Goal: Task Accomplishment & Management: Manage account settings

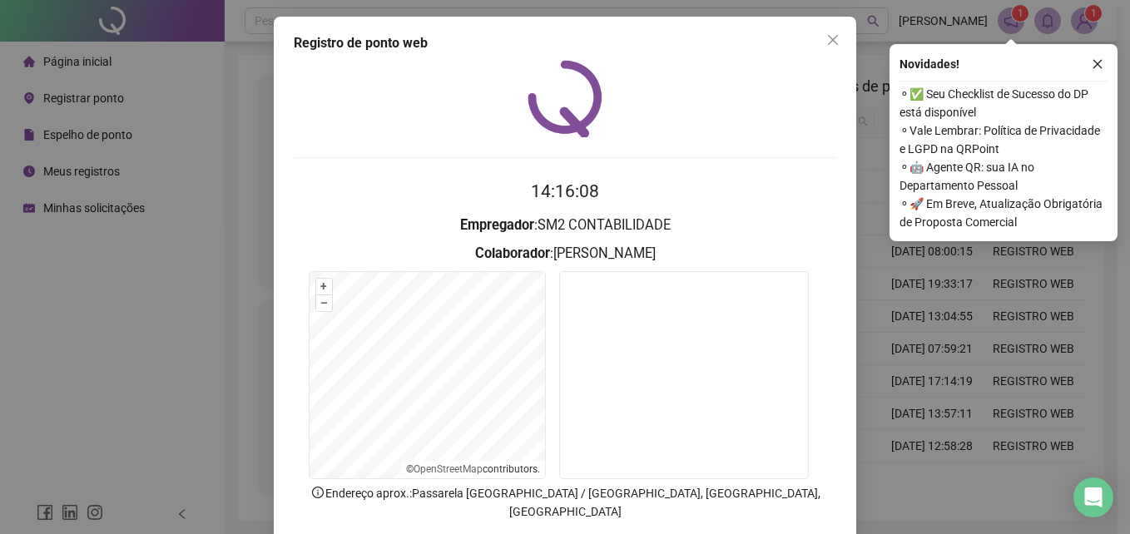
scroll to position [79, 0]
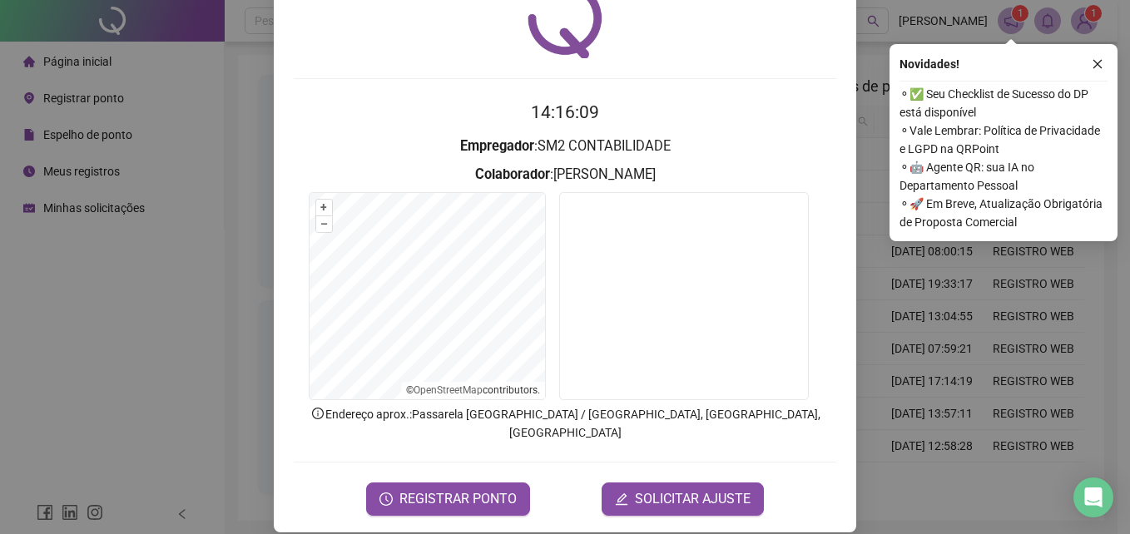
click at [163, 378] on div "Registro de ponto web 14:16:09 Empregador : SM2 CONTABILIDADE Colaborador : [PE…" at bounding box center [565, 267] width 1130 height 534
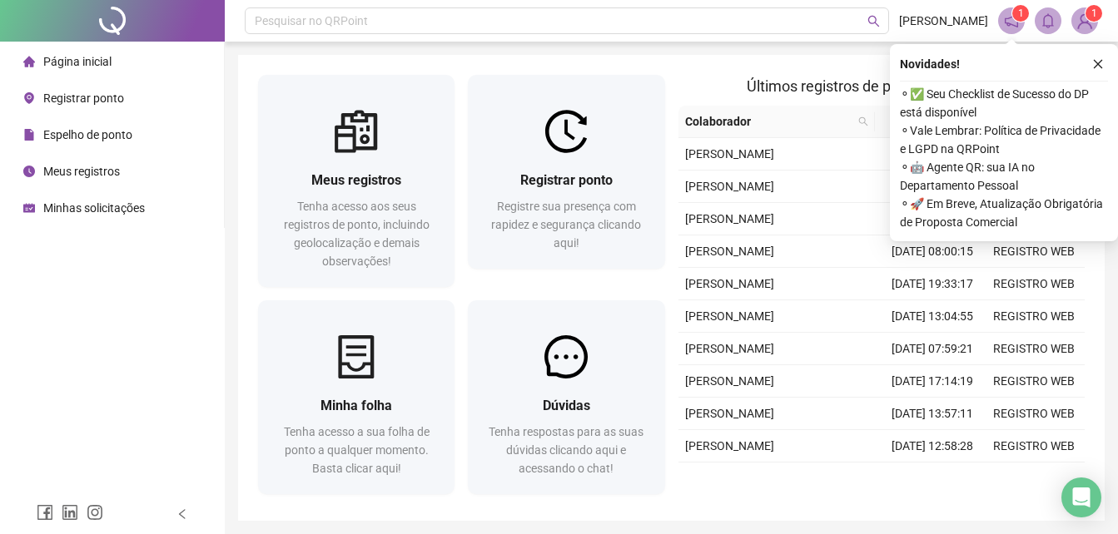
click at [81, 174] on span "Meus registros" at bounding box center [81, 171] width 77 height 13
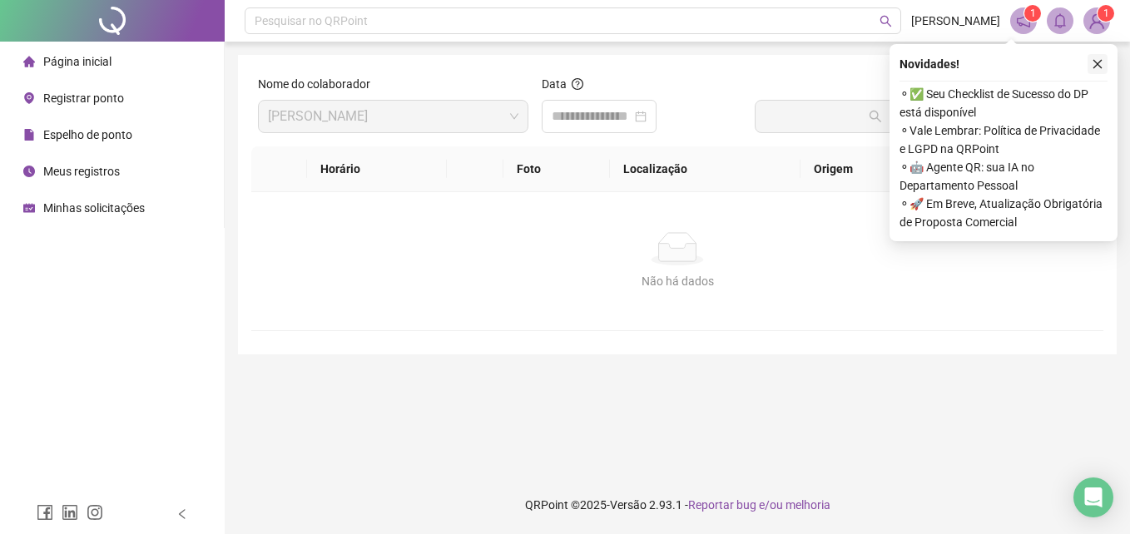
click at [1104, 64] on button "button" at bounding box center [1098, 64] width 20 height 20
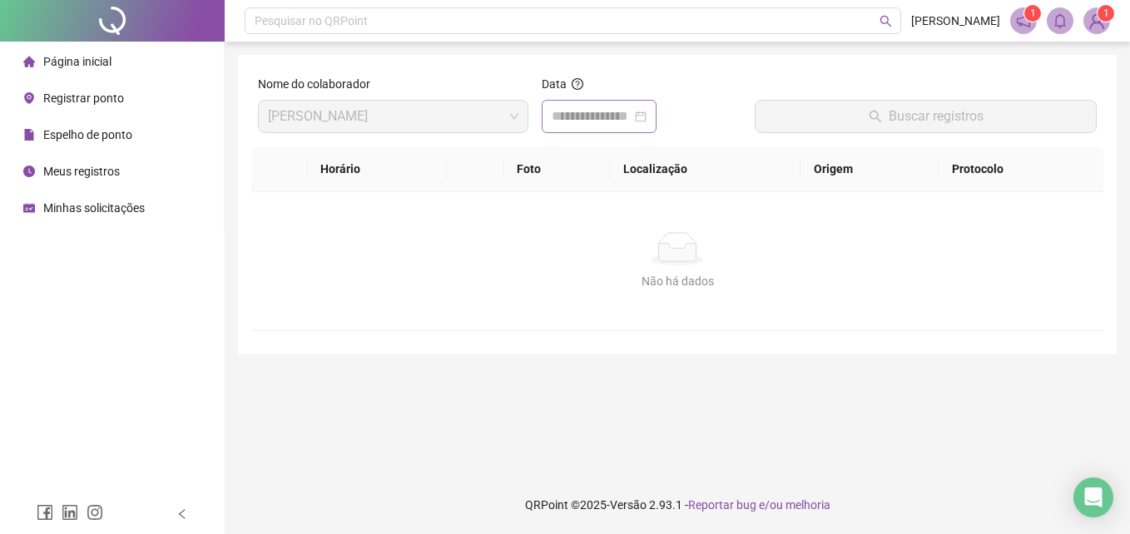
click at [647, 119] on div at bounding box center [599, 117] width 95 height 20
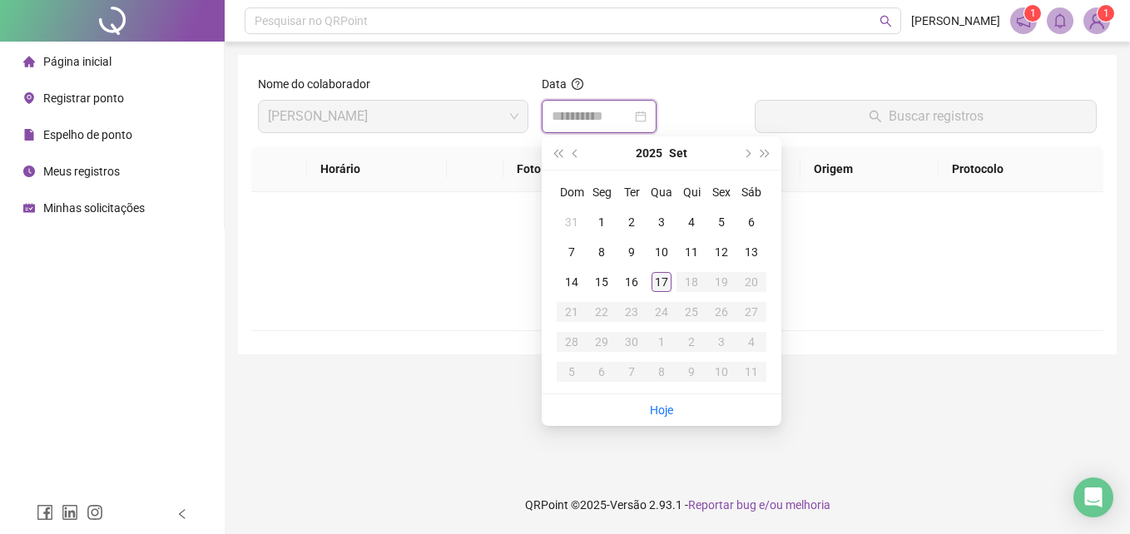
type input "**********"
click at [662, 285] on div "17" at bounding box center [662, 282] width 20 height 20
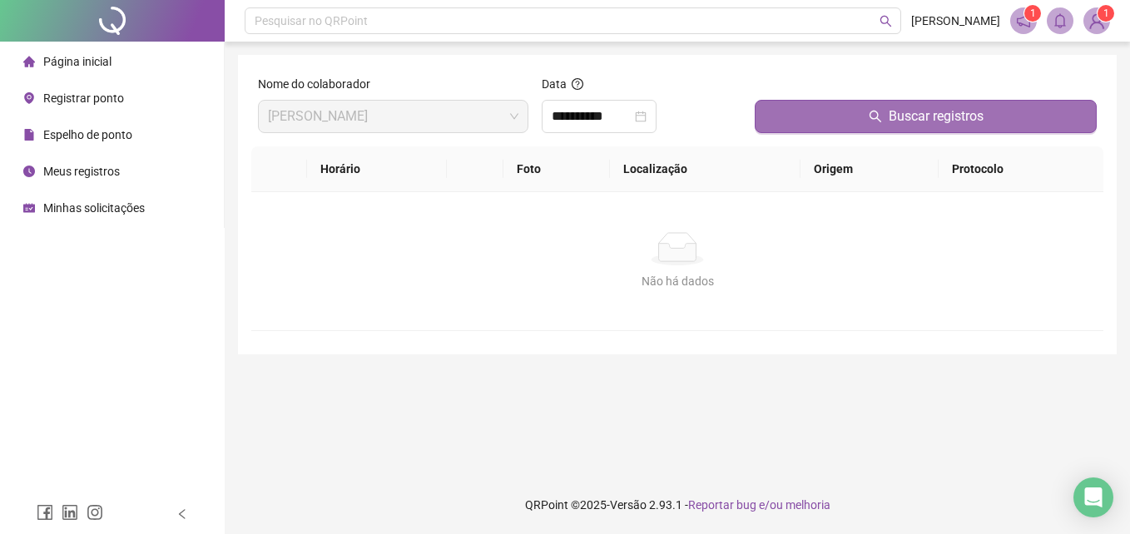
click at [803, 132] on button "Buscar registros" at bounding box center [926, 116] width 342 height 33
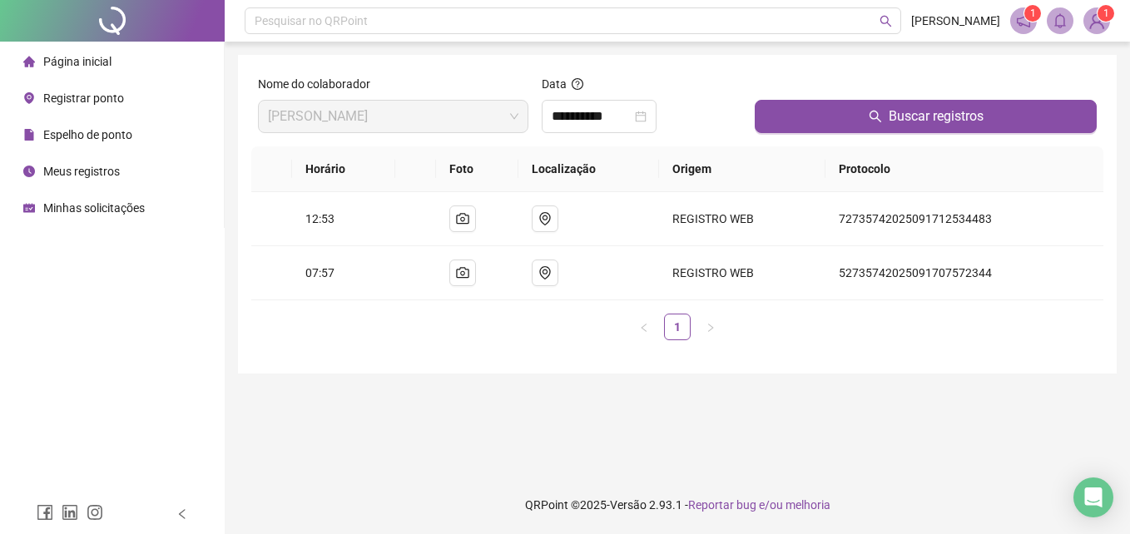
click at [102, 92] on span "Registrar ponto" at bounding box center [83, 98] width 81 height 13
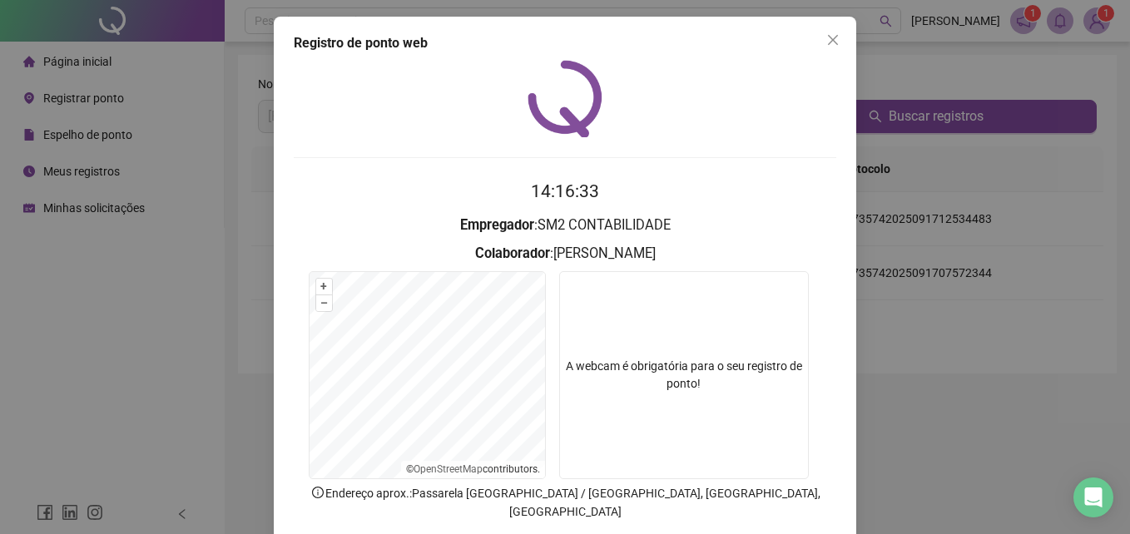
scroll to position [79, 0]
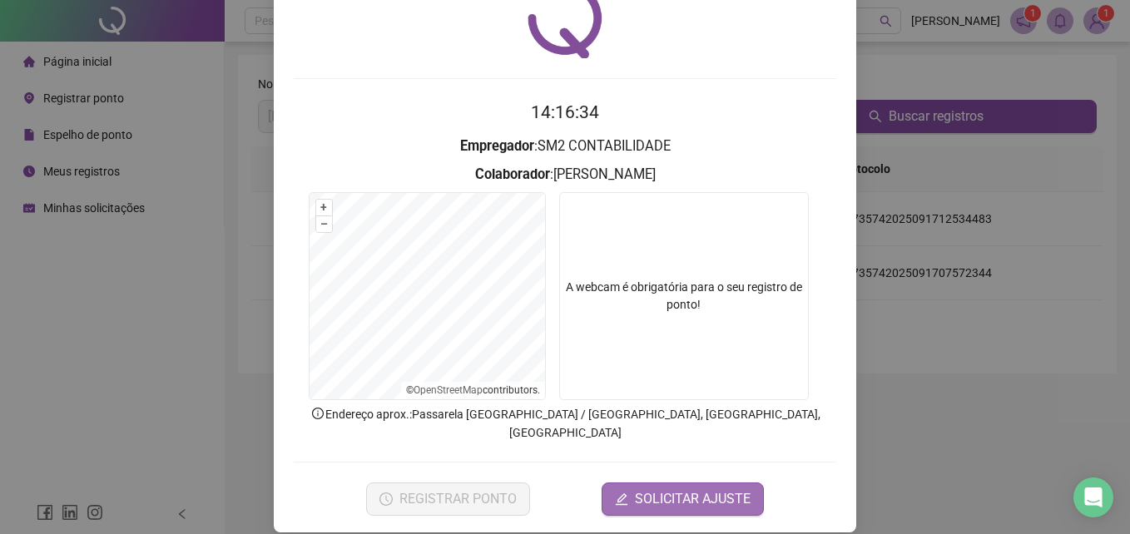
click at [692, 489] on span "SOLICITAR AJUSTE" at bounding box center [693, 499] width 116 height 20
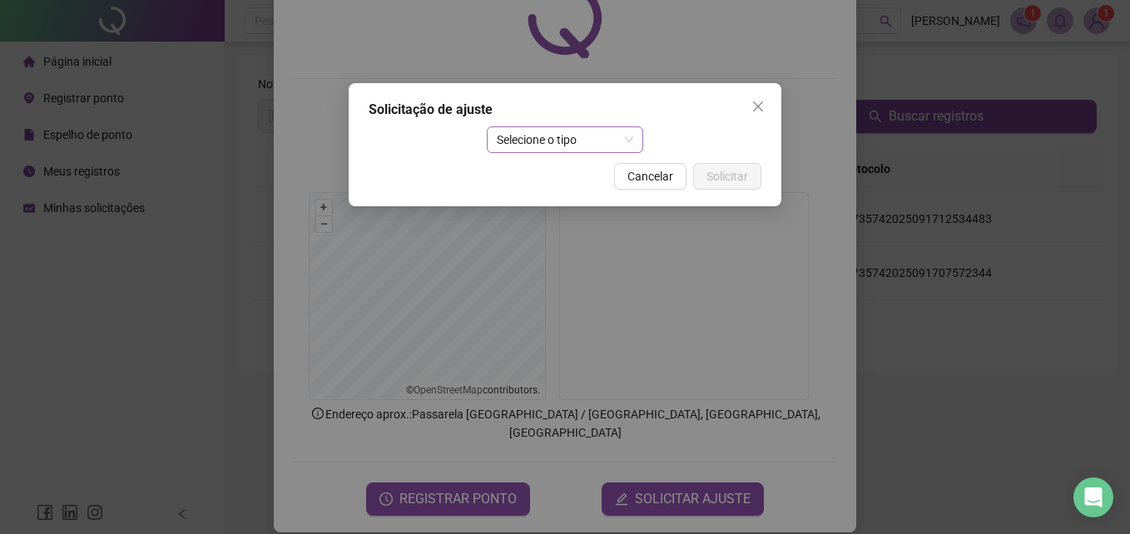
click at [588, 146] on span "Selecione o tipo" at bounding box center [565, 139] width 137 height 25
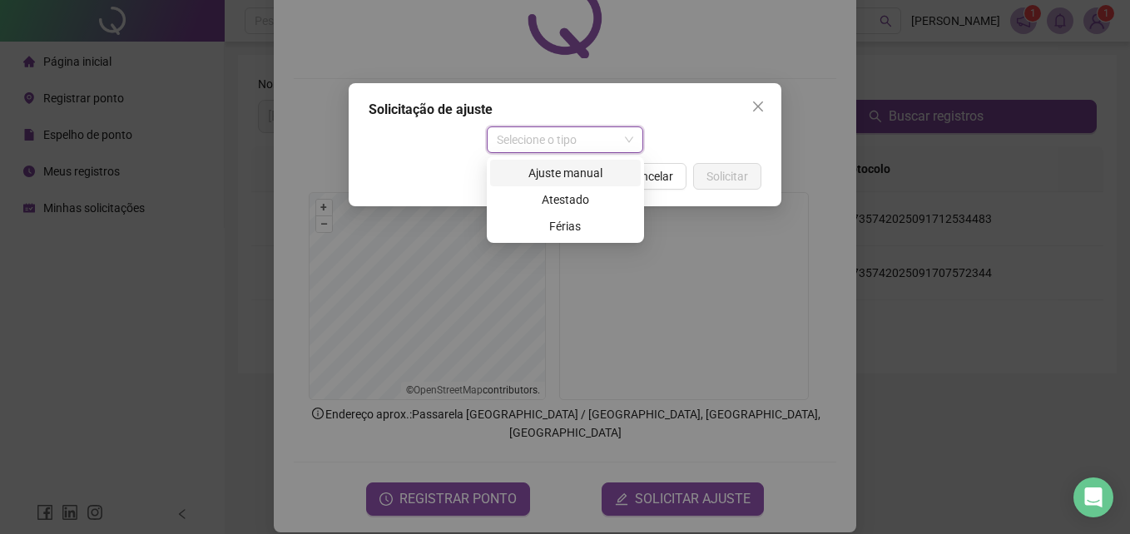
click at [562, 173] on div "Ajuste manual" at bounding box center [565, 173] width 131 height 18
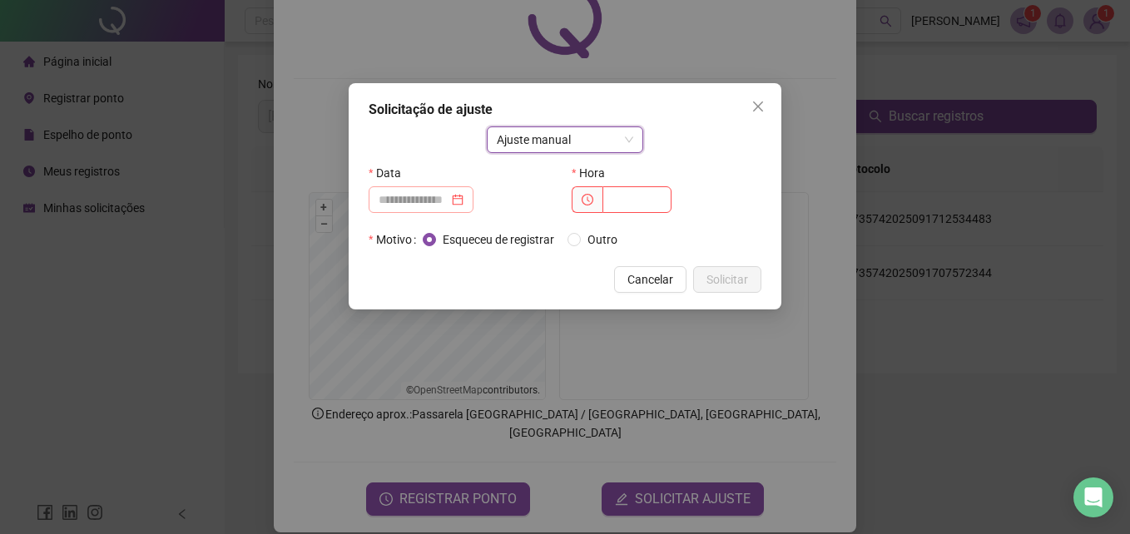
click at [464, 202] on div at bounding box center [421, 200] width 85 height 18
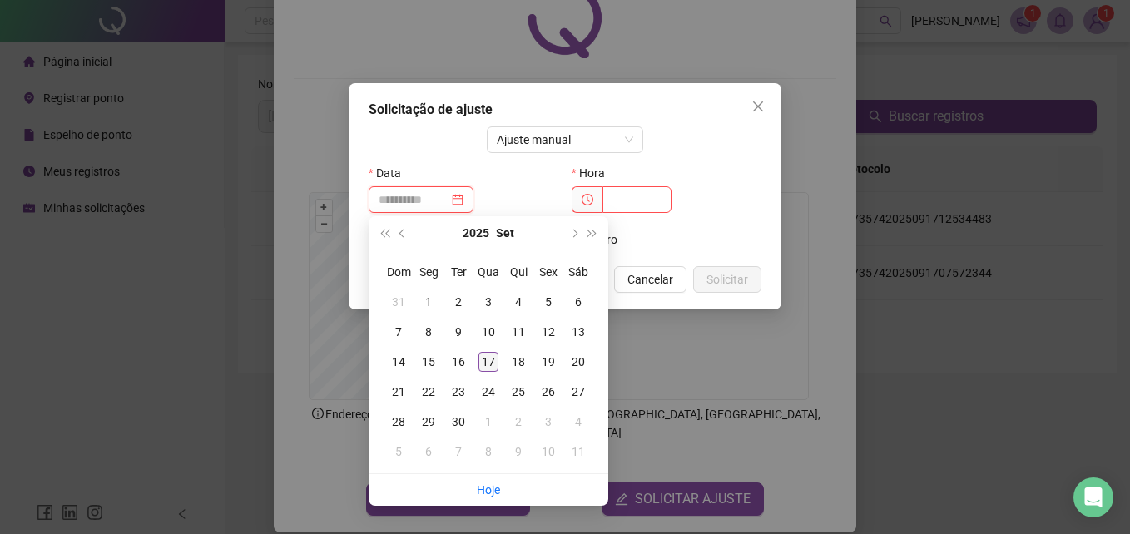
type input "**********"
click at [488, 360] on div "17" at bounding box center [489, 362] width 20 height 20
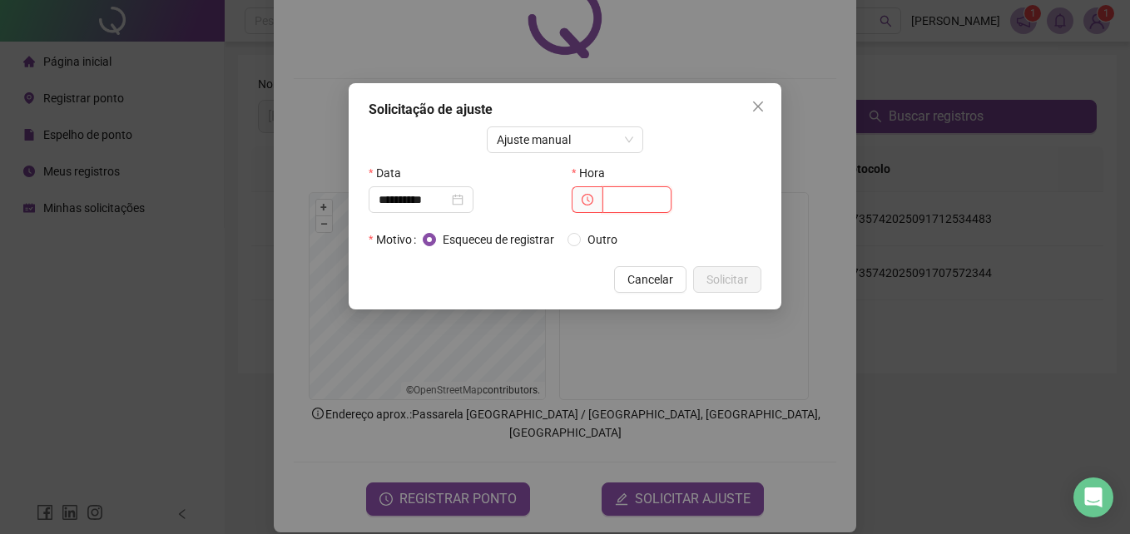
click at [618, 201] on input "text" at bounding box center [637, 199] width 69 height 27
type input "*****"
click at [712, 276] on span "Solicitar" at bounding box center [728, 279] width 42 height 18
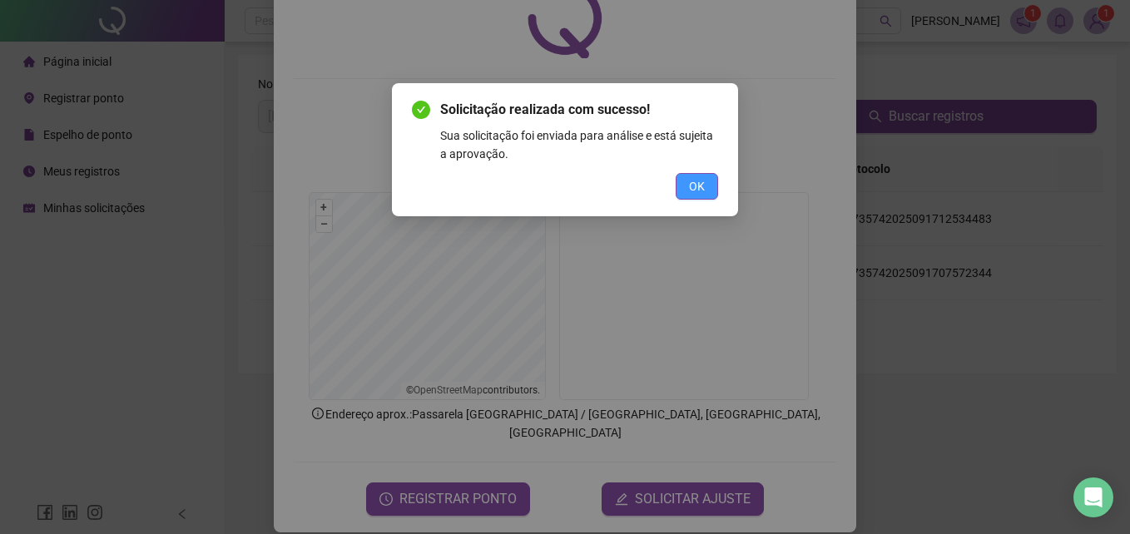
click at [705, 190] on button "OK" at bounding box center [697, 186] width 42 height 27
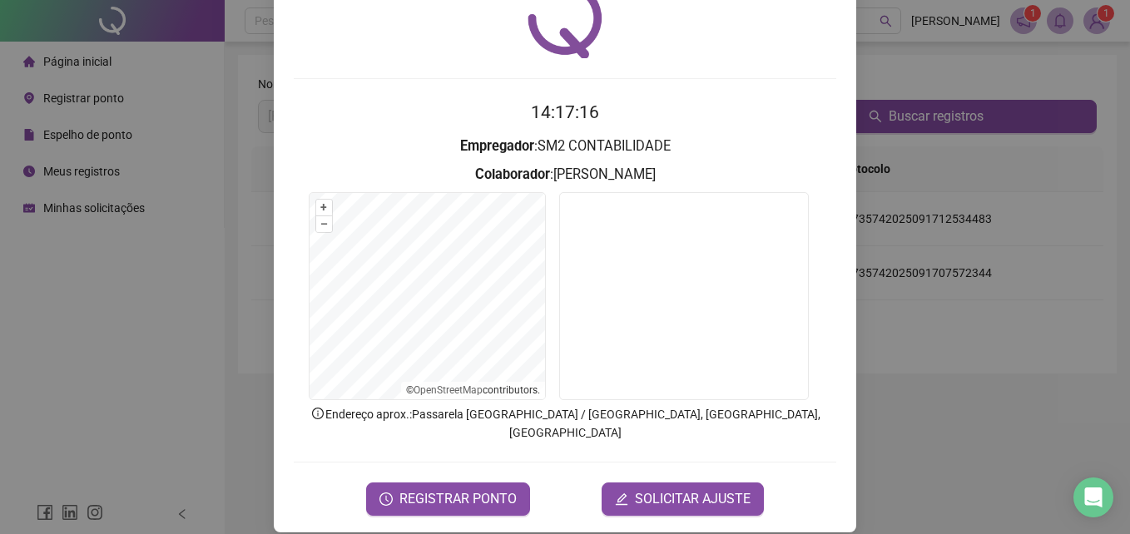
scroll to position [52, 0]
